Goal: Task Accomplishment & Management: Complete application form

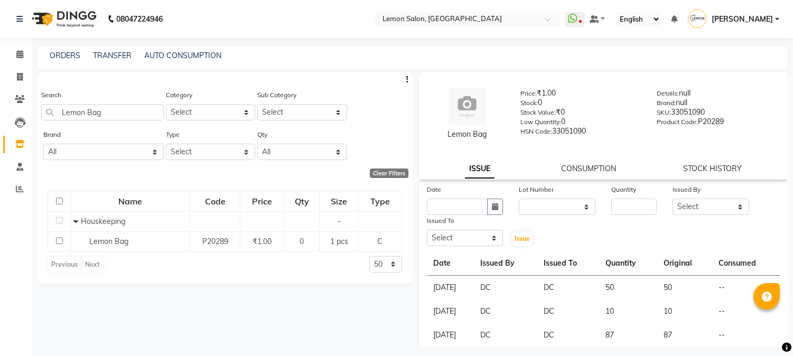
select select
click at [22, 80] on icon at bounding box center [20, 77] width 6 height 8
select select "565"
select select "service"
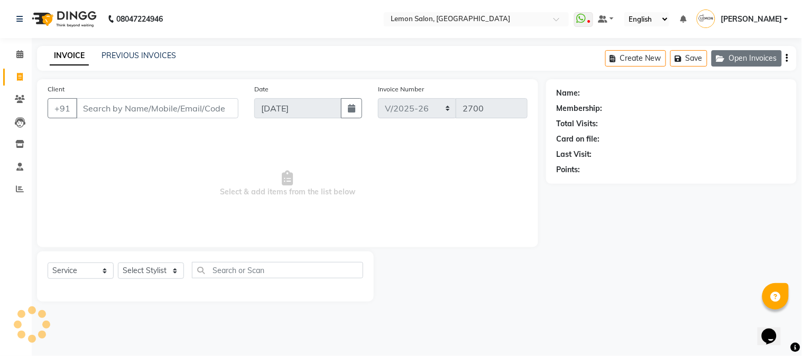
click at [751, 57] on button "Open Invoices" at bounding box center [746, 58] width 70 height 16
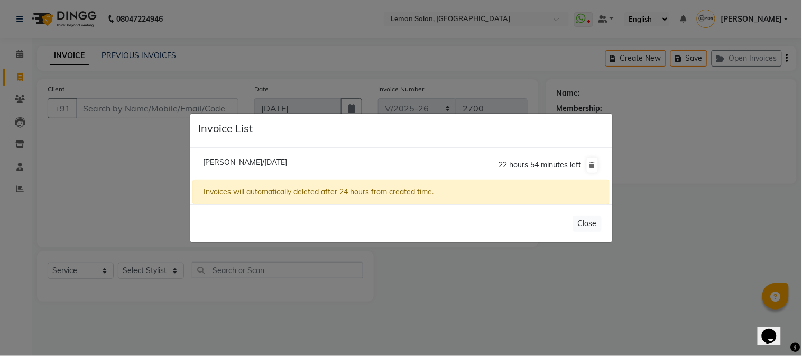
click at [287, 160] on span "[PERSON_NAME]/[DATE]" at bounding box center [245, 163] width 84 height 10
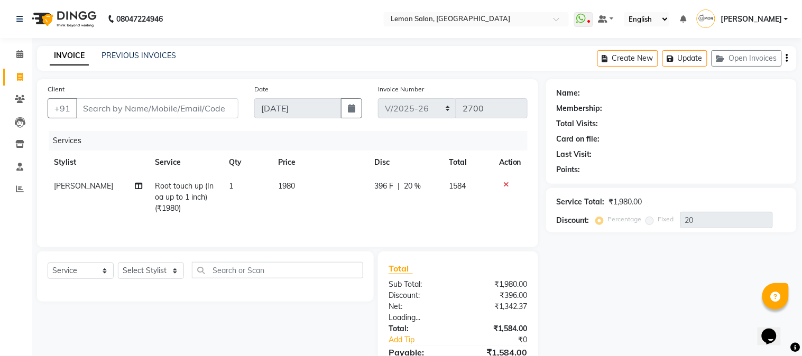
type input "8587061118"
type input "0"
select select "1: Object"
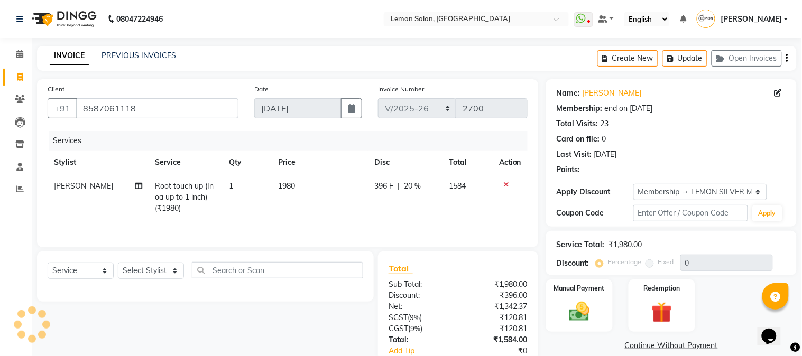
type input "20"
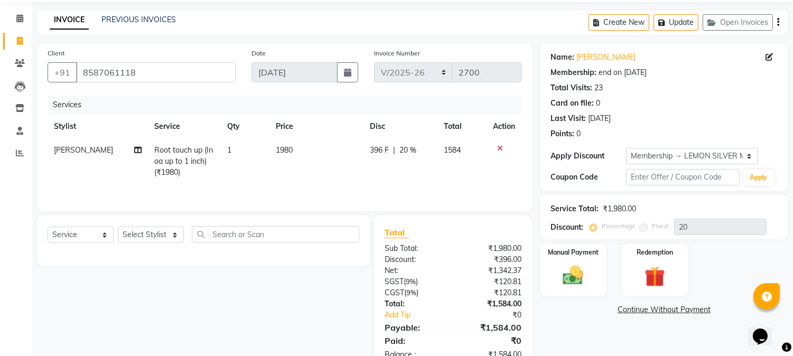
scroll to position [67, 0]
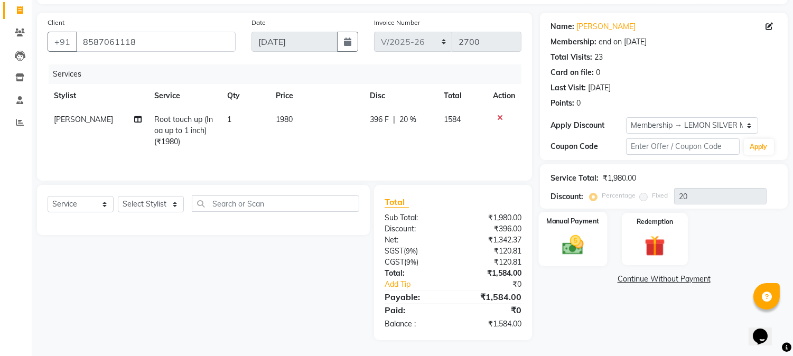
click at [588, 233] on img at bounding box center [573, 245] width 35 height 25
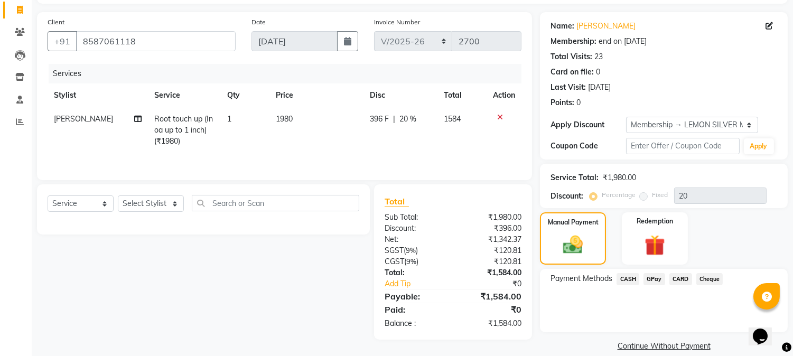
click at [656, 276] on span "GPay" at bounding box center [655, 279] width 22 height 12
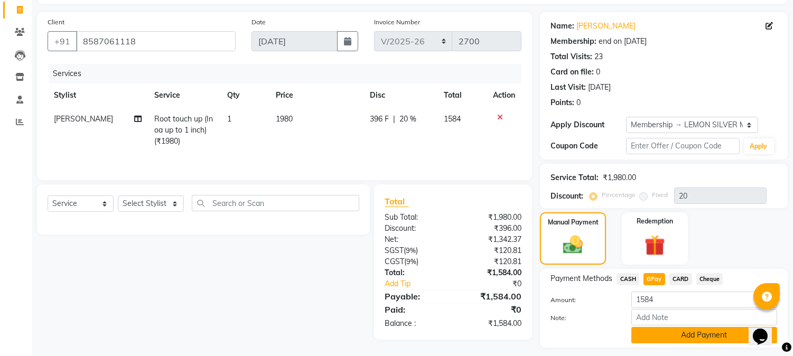
click at [661, 336] on button "Add Payment" at bounding box center [705, 335] width 146 height 16
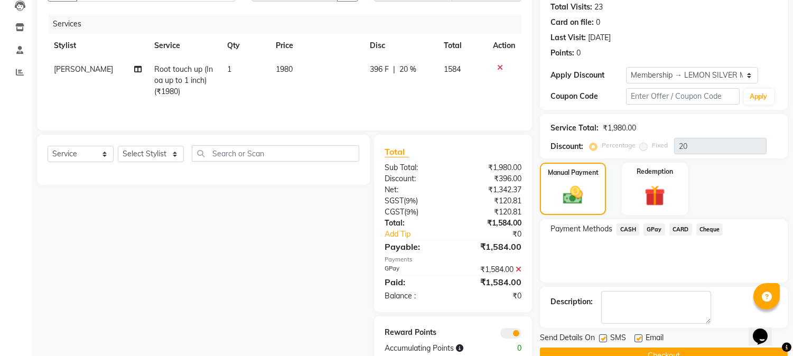
scroll to position [142, 0]
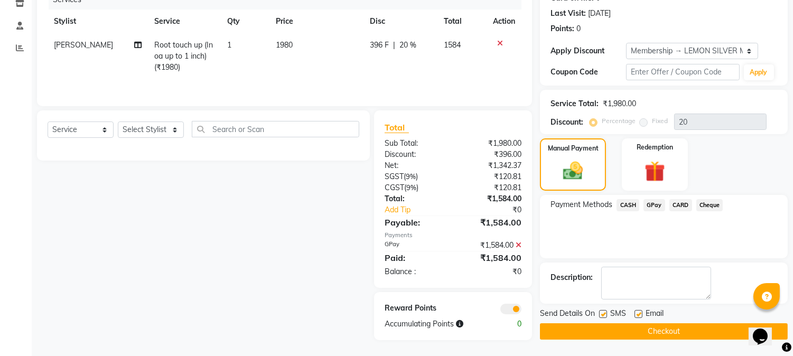
click at [605, 316] on label at bounding box center [603, 314] width 8 height 8
click at [605, 316] on input "checkbox" at bounding box center [602, 314] width 7 height 7
checkbox input "false"
click at [638, 312] on label at bounding box center [639, 314] width 8 height 8
click at [638, 312] on input "checkbox" at bounding box center [638, 314] width 7 height 7
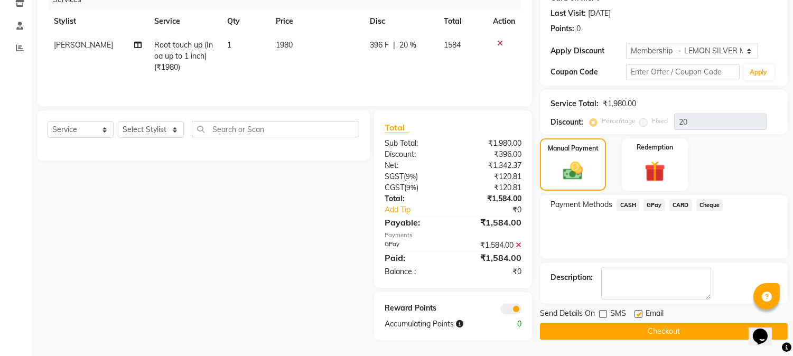
checkbox input "false"
click at [632, 331] on button "Checkout" at bounding box center [664, 331] width 248 height 16
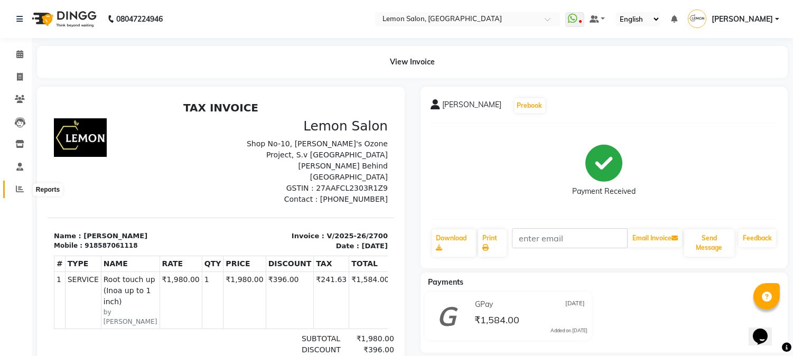
click at [18, 188] on icon at bounding box center [20, 189] width 8 height 8
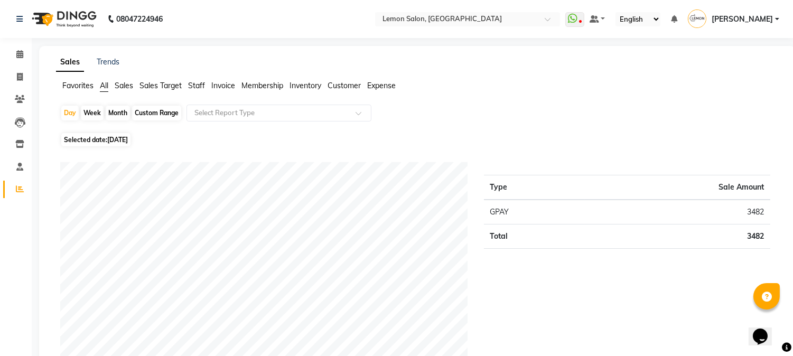
click at [558, 81] on ul "Favorites All Sales Sales Target Staff Invoice Membership Inventory Customer Ex…" at bounding box center [417, 86] width 723 height 12
click at [17, 166] on icon at bounding box center [19, 167] width 7 height 8
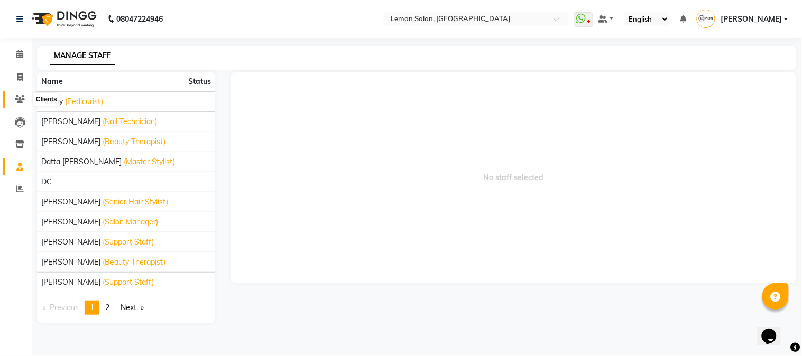
click at [17, 98] on icon at bounding box center [20, 99] width 10 height 8
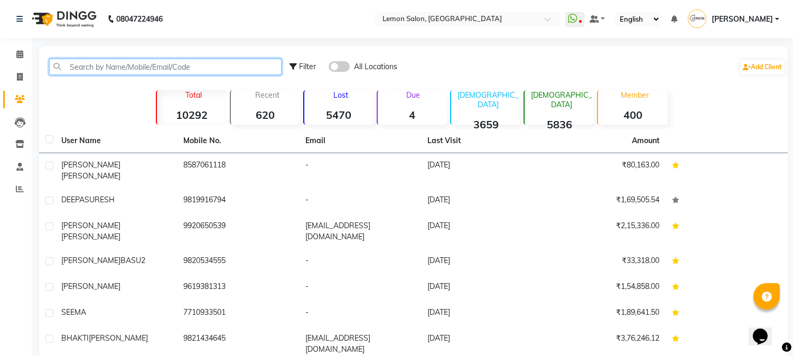
click at [86, 67] on input "text" at bounding box center [165, 67] width 233 height 16
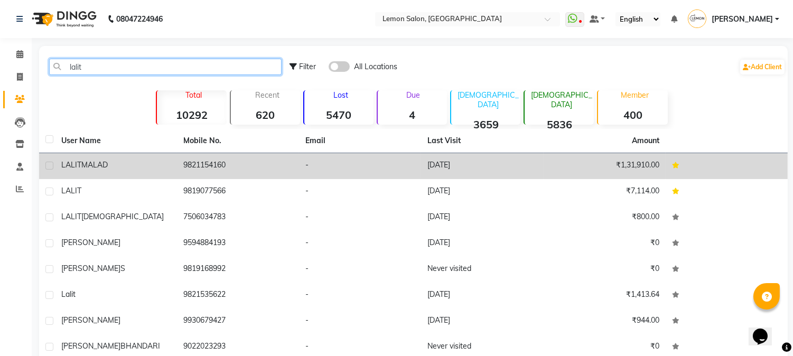
type input "lalit"
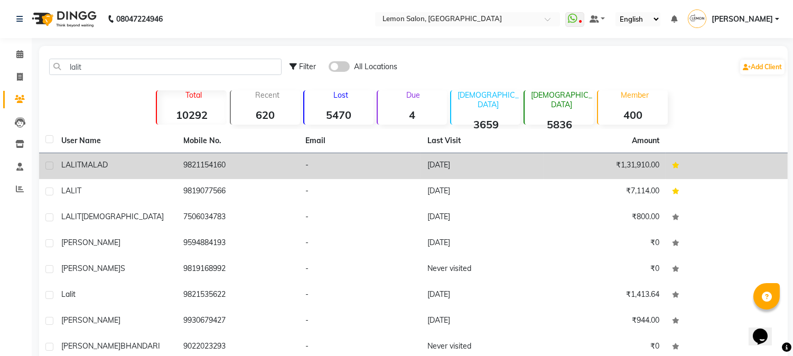
click at [186, 166] on td "9821154160" at bounding box center [238, 166] width 122 height 26
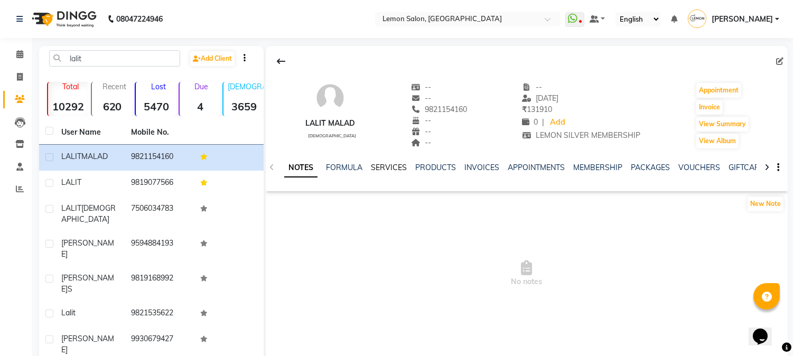
click at [390, 170] on link "SERVICES" at bounding box center [389, 168] width 36 height 10
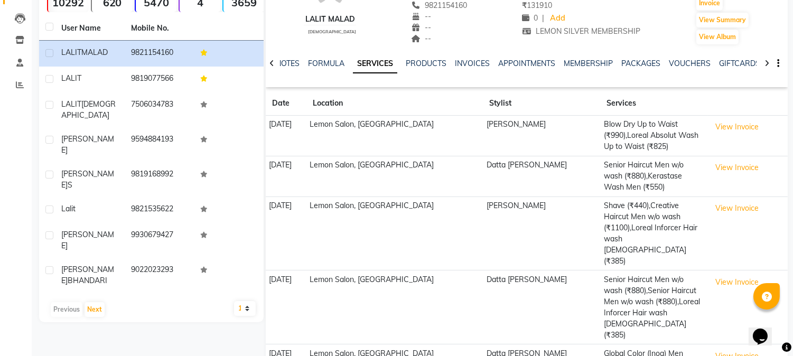
scroll to position [106, 0]
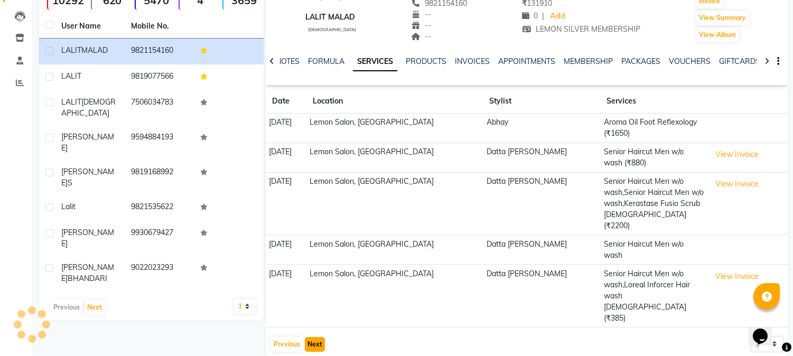
scroll to position [78, 0]
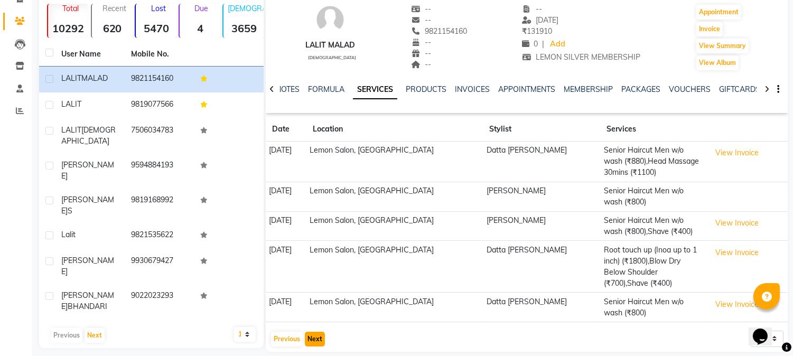
click at [310, 332] on button "Next" at bounding box center [315, 339] width 20 height 15
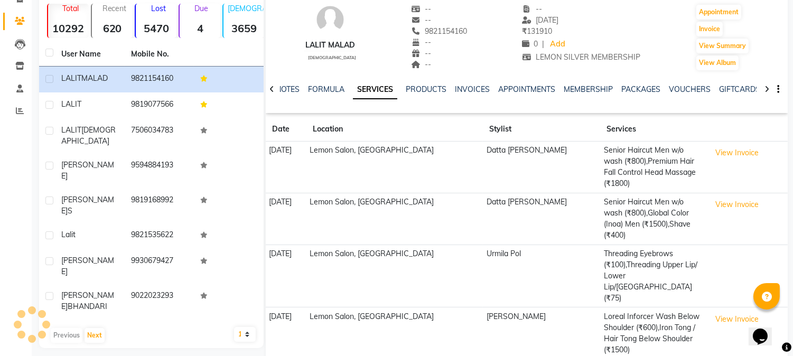
scroll to position [101, 0]
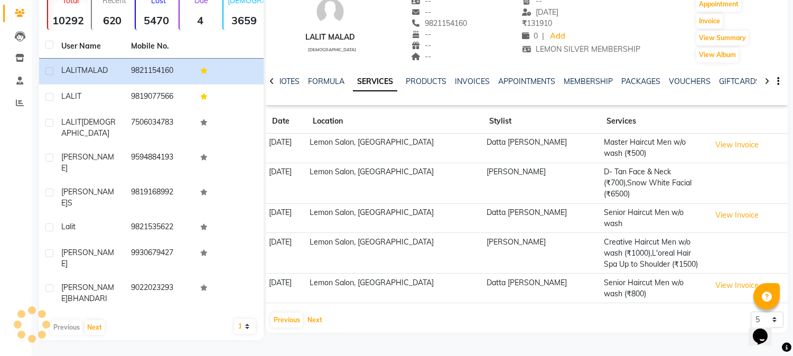
scroll to position [61, 0]
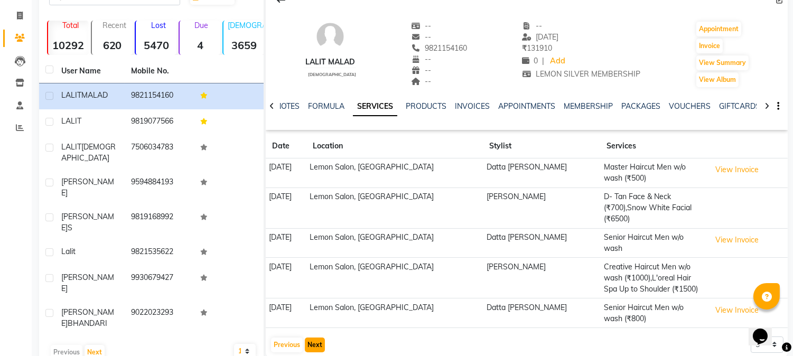
click at [312, 338] on button "Next" at bounding box center [315, 345] width 20 height 15
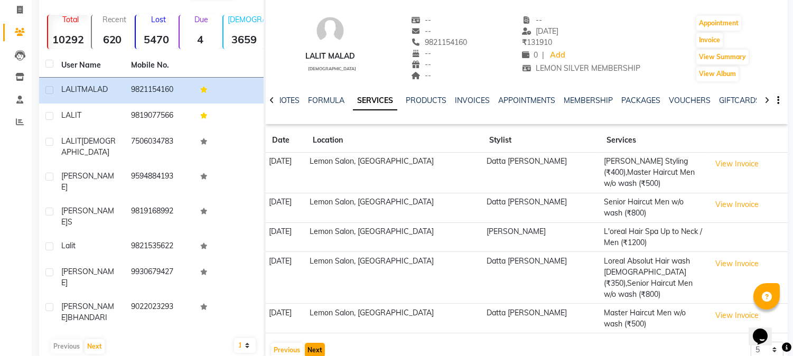
click at [313, 343] on button "Next" at bounding box center [315, 350] width 20 height 15
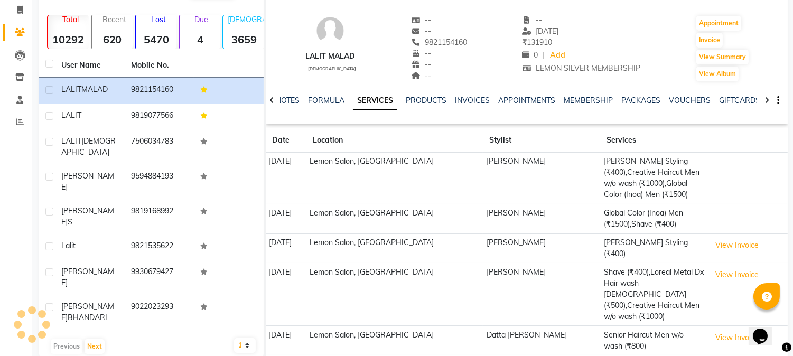
scroll to position [84, 0]
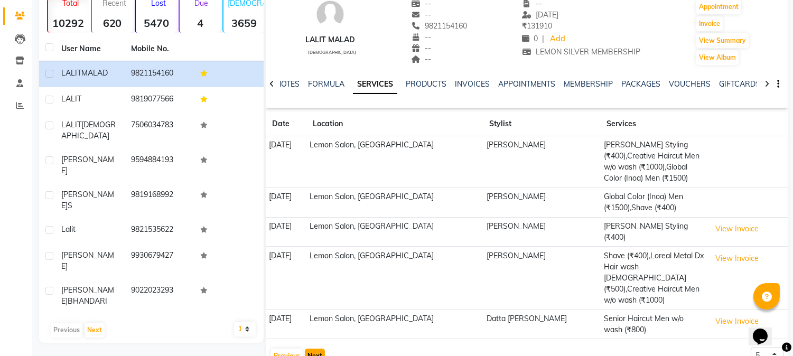
click at [311, 349] on button "Next" at bounding box center [315, 356] width 20 height 15
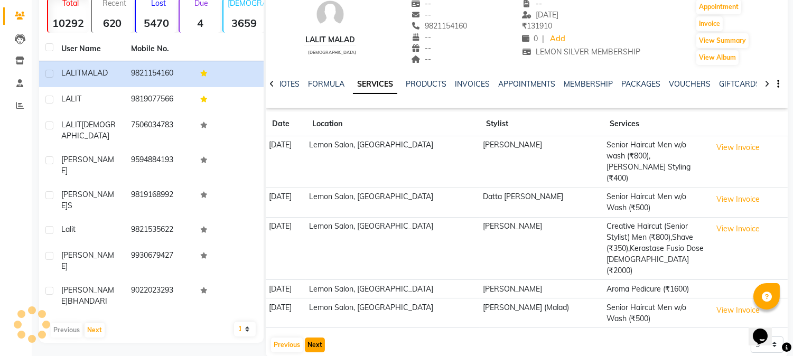
scroll to position [67, 0]
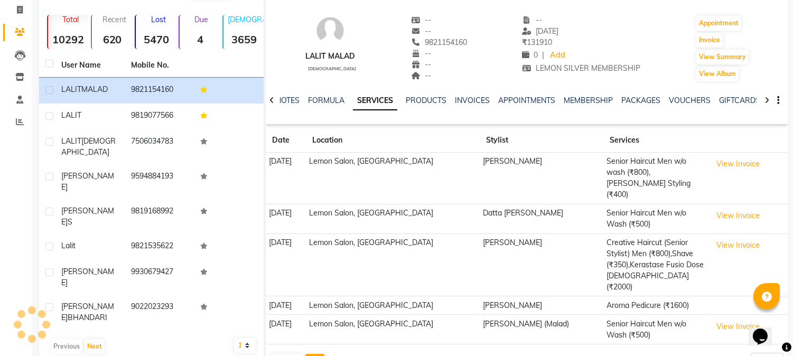
click at [319, 354] on button "Next" at bounding box center [315, 361] width 20 height 15
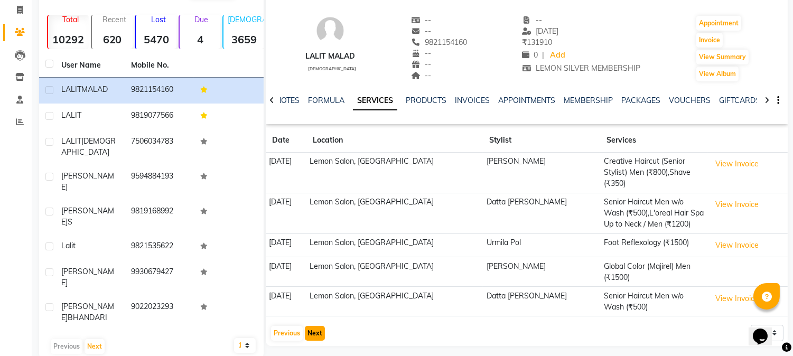
scroll to position [61, 0]
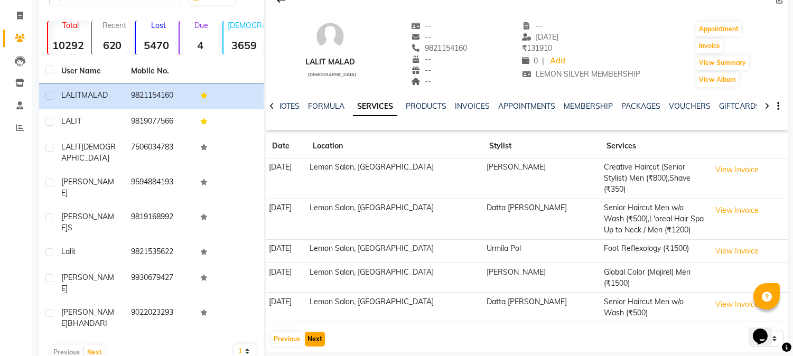
click at [316, 332] on button "Next" at bounding box center [315, 339] width 20 height 15
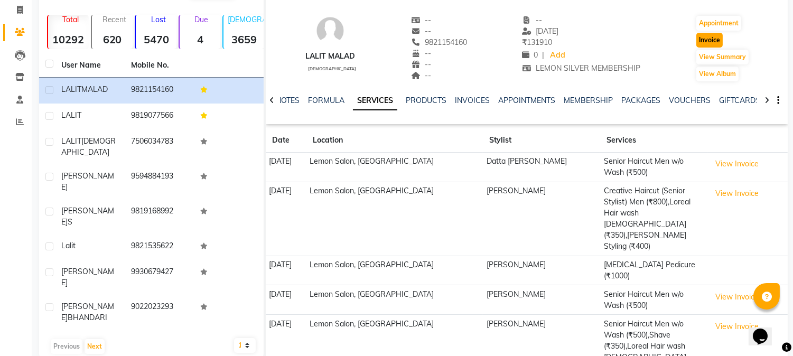
click at [702, 38] on button "Invoice" at bounding box center [710, 40] width 26 height 15
select select "service"
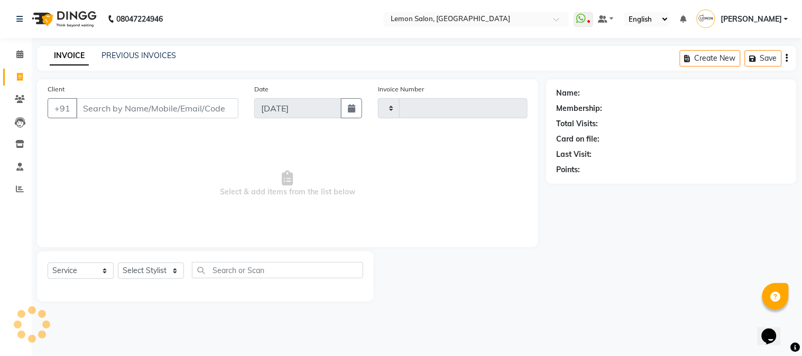
type input "2701"
select select "565"
type input "9821154160"
select select "1: Object"
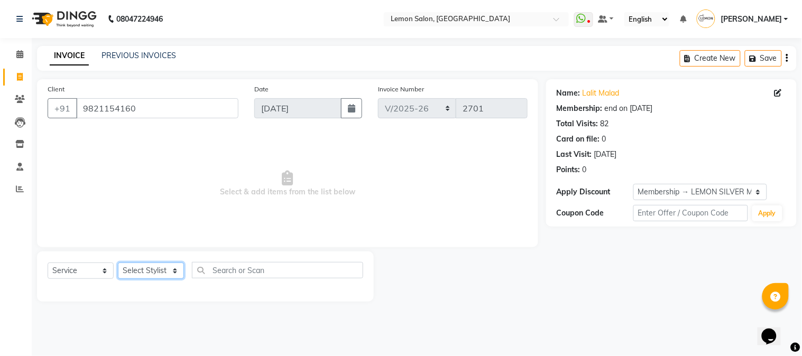
click at [153, 268] on select "Select Stylist [PERSON_NAME] [PERSON_NAME] Datta [PERSON_NAME] [PERSON_NAME] [P…" at bounding box center [151, 271] width 66 height 16
select select "7629"
click at [118, 263] on select "Select Stylist [PERSON_NAME] [PERSON_NAME] Datta [PERSON_NAME] [PERSON_NAME] [P…" at bounding box center [151, 271] width 66 height 16
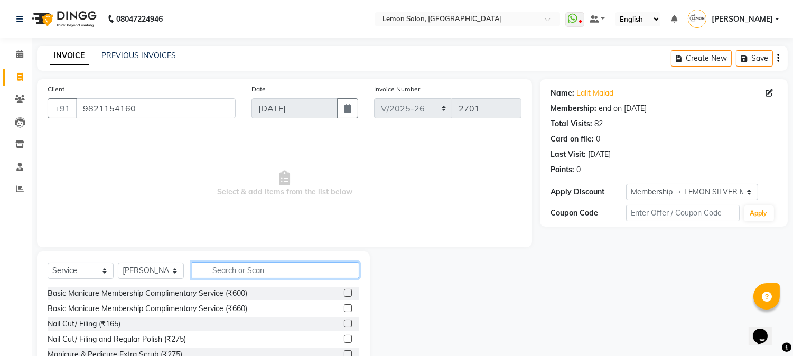
click at [242, 273] on input "text" at bounding box center [276, 270] width 168 height 16
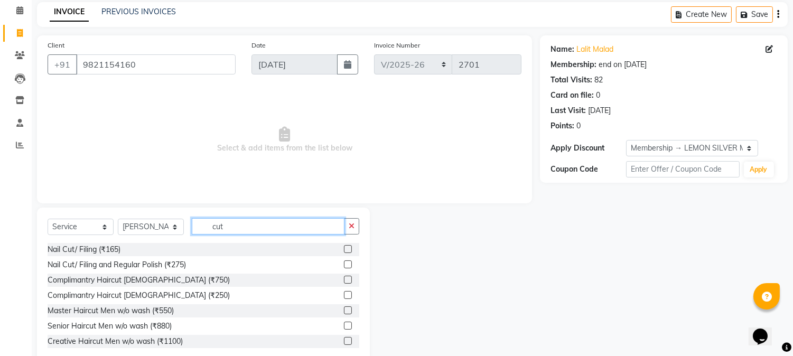
scroll to position [67, 0]
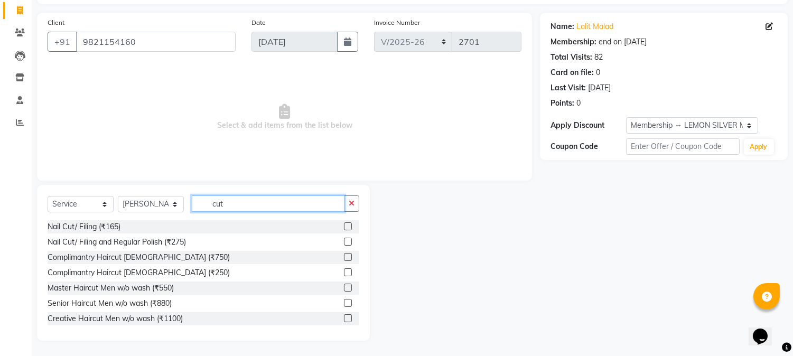
type input "cut"
click at [344, 314] on label at bounding box center [348, 318] width 8 height 8
click at [344, 316] on input "checkbox" at bounding box center [347, 319] width 7 height 7
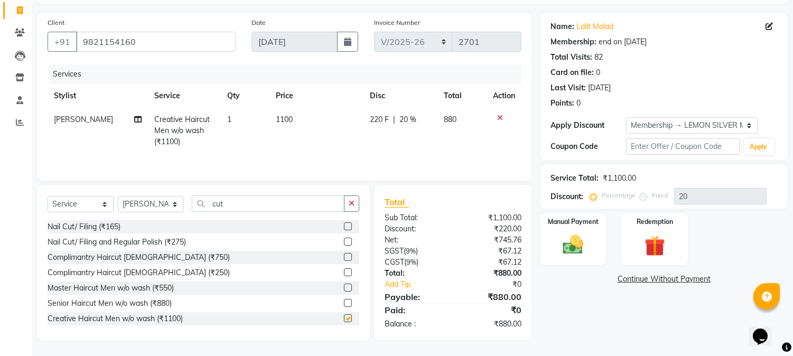
checkbox input "false"
click at [261, 201] on input "cut" at bounding box center [268, 204] width 153 height 16
type input "c"
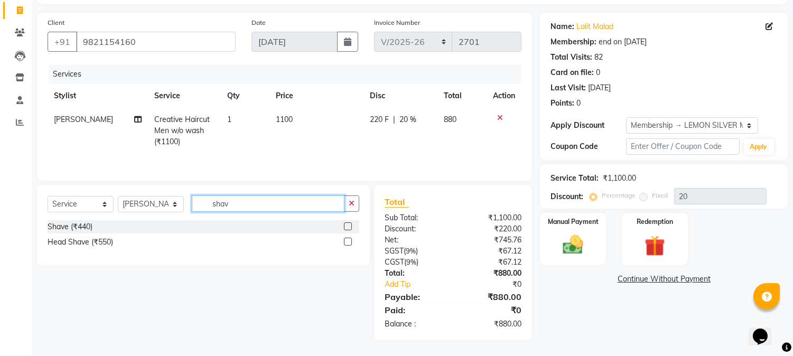
type input "shav"
click at [349, 226] on label at bounding box center [348, 227] width 8 height 8
click at [349, 226] on input "checkbox" at bounding box center [347, 227] width 7 height 7
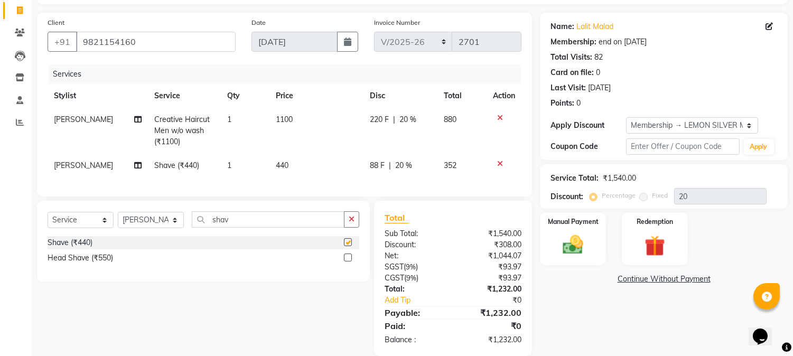
checkbox input "false"
drag, startPoint x: 159, startPoint y: 233, endPoint x: 159, endPoint y: 225, distance: 7.9
click at [159, 228] on select "Select Stylist [PERSON_NAME] [PERSON_NAME] Datta [PERSON_NAME] [PERSON_NAME] [P…" at bounding box center [151, 220] width 66 height 16
select select "31972"
click at [118, 221] on select "Select Stylist [PERSON_NAME] [PERSON_NAME] Datta [PERSON_NAME] [PERSON_NAME] [P…" at bounding box center [151, 220] width 66 height 16
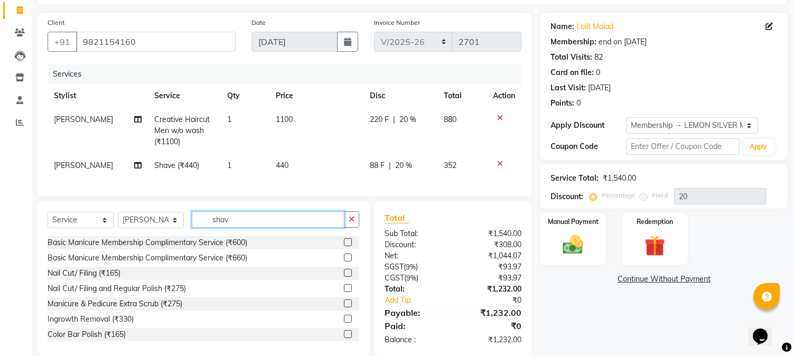
click at [239, 226] on input "shav" at bounding box center [268, 219] width 153 height 16
type input "s"
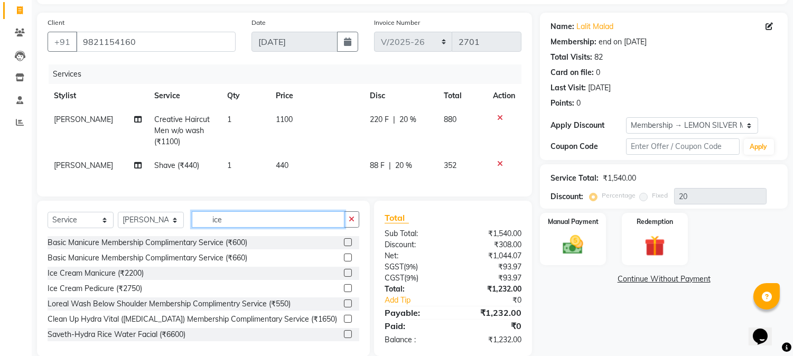
type input "ice"
click at [344, 292] on label at bounding box center [348, 288] width 8 height 8
click at [344, 292] on input "checkbox" at bounding box center [347, 288] width 7 height 7
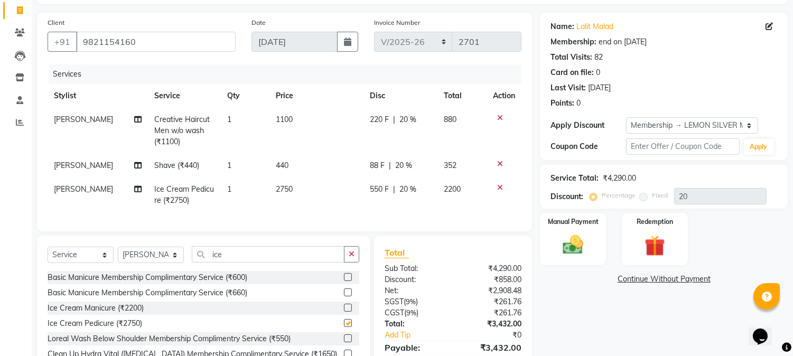
checkbox input "false"
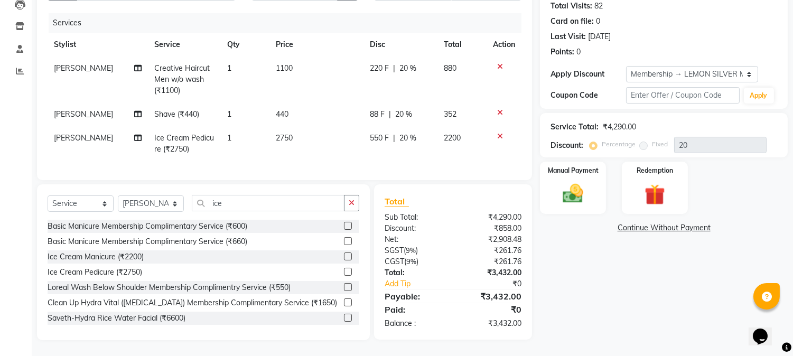
scroll to position [0, 0]
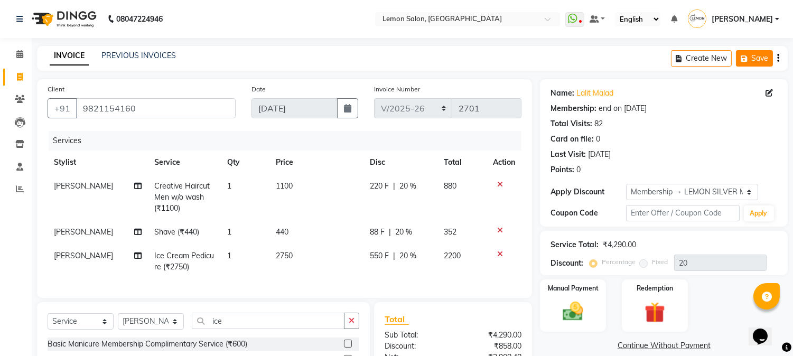
click at [754, 57] on button "Save" at bounding box center [754, 58] width 37 height 16
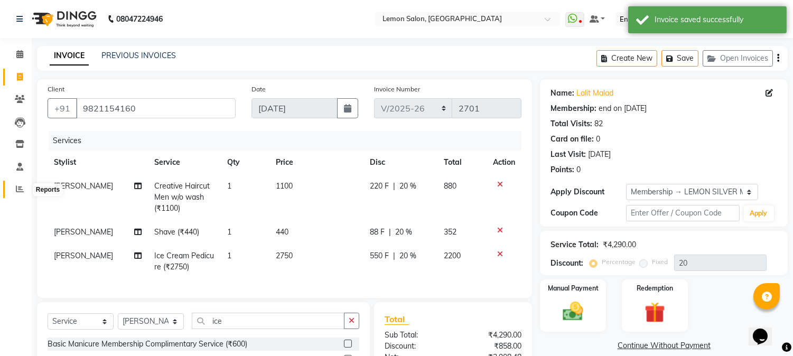
click at [16, 183] on link "Reports" at bounding box center [15, 189] width 25 height 17
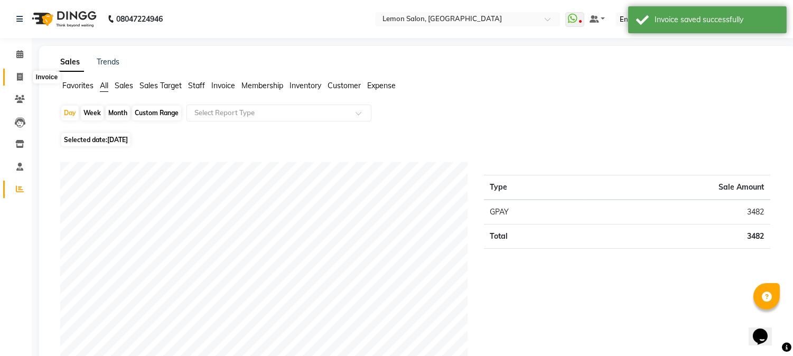
click at [18, 75] on icon at bounding box center [20, 77] width 6 height 8
select select "565"
select select "service"
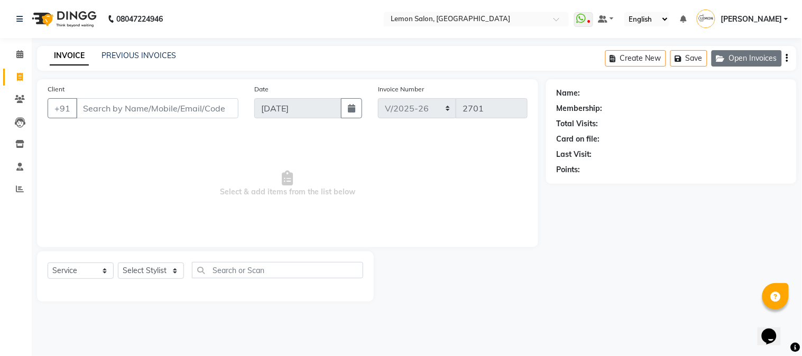
click at [741, 60] on button "Open Invoices" at bounding box center [746, 58] width 70 height 16
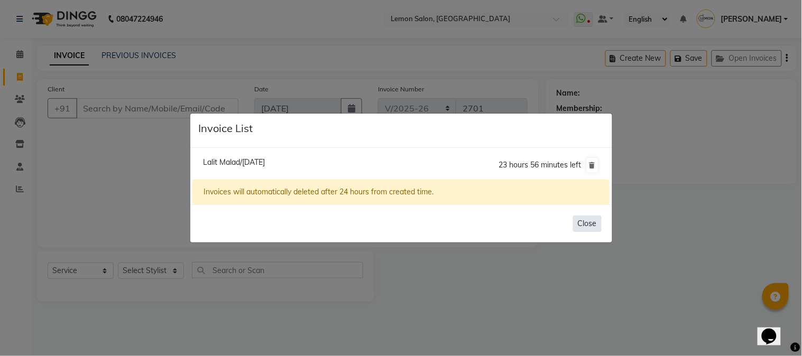
click at [595, 223] on button "Close" at bounding box center [587, 224] width 29 height 16
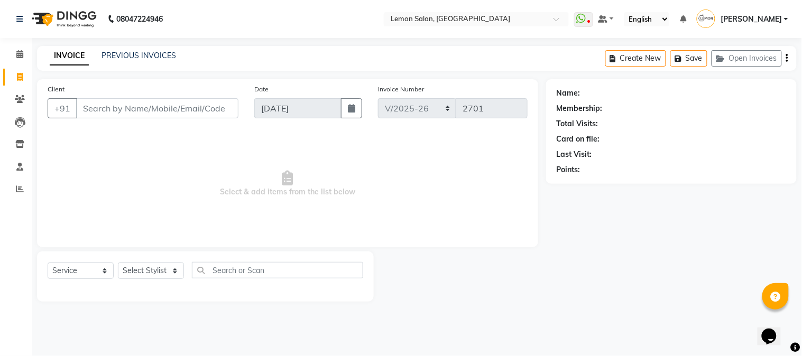
click at [696, 228] on div "Name: Membership: Total Visits: Card on file: Last Visit: Points:" at bounding box center [675, 190] width 258 height 223
click at [13, 191] on span at bounding box center [20, 189] width 18 height 12
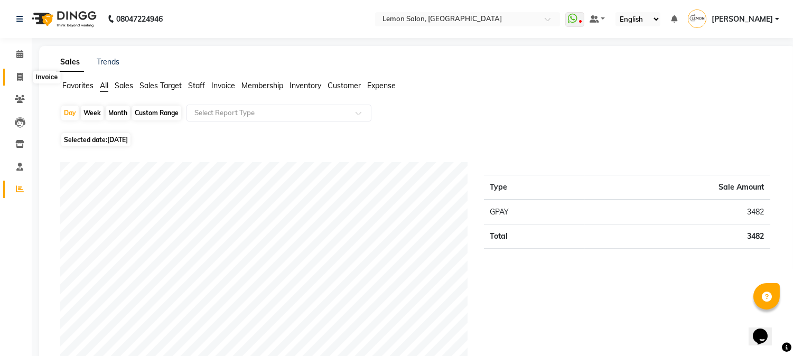
click at [18, 78] on icon at bounding box center [20, 77] width 6 height 8
select select "565"
select select "service"
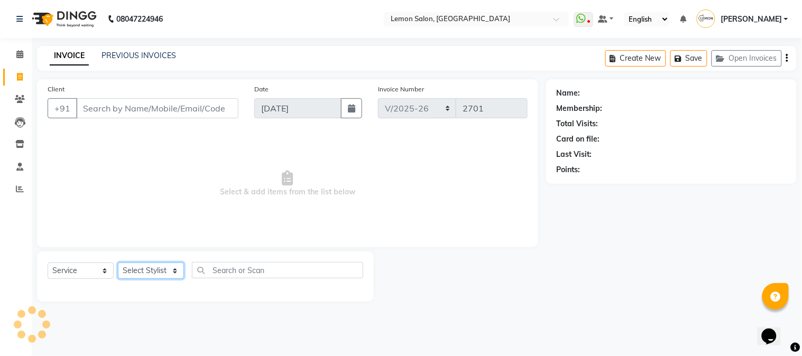
click at [153, 272] on select "Select Stylist" at bounding box center [151, 271] width 66 height 16
select select "7422"
click at [118, 263] on select "Select Stylist [PERSON_NAME] [PERSON_NAME] Datta [PERSON_NAME] [PERSON_NAME] [P…" at bounding box center [151, 271] width 66 height 16
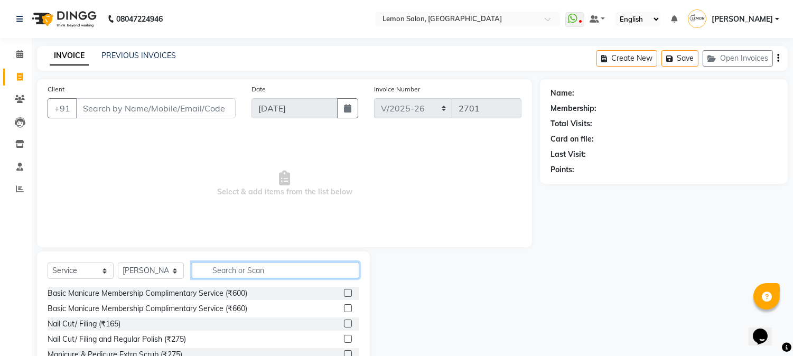
click at [242, 269] on input "text" at bounding box center [276, 270] width 168 height 16
type input "tou"
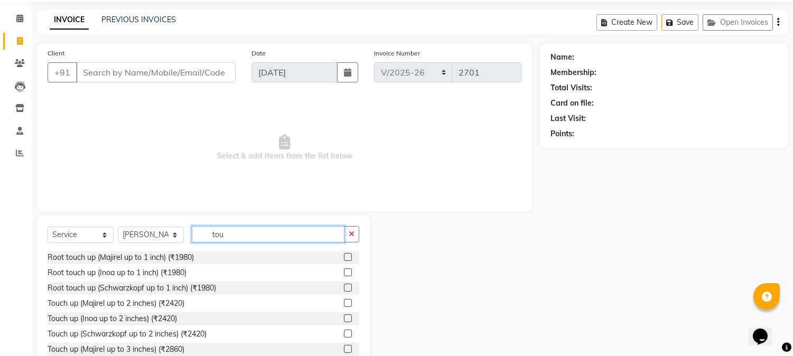
scroll to position [67, 0]
